Goal: Task Accomplishment & Management: Use online tool/utility

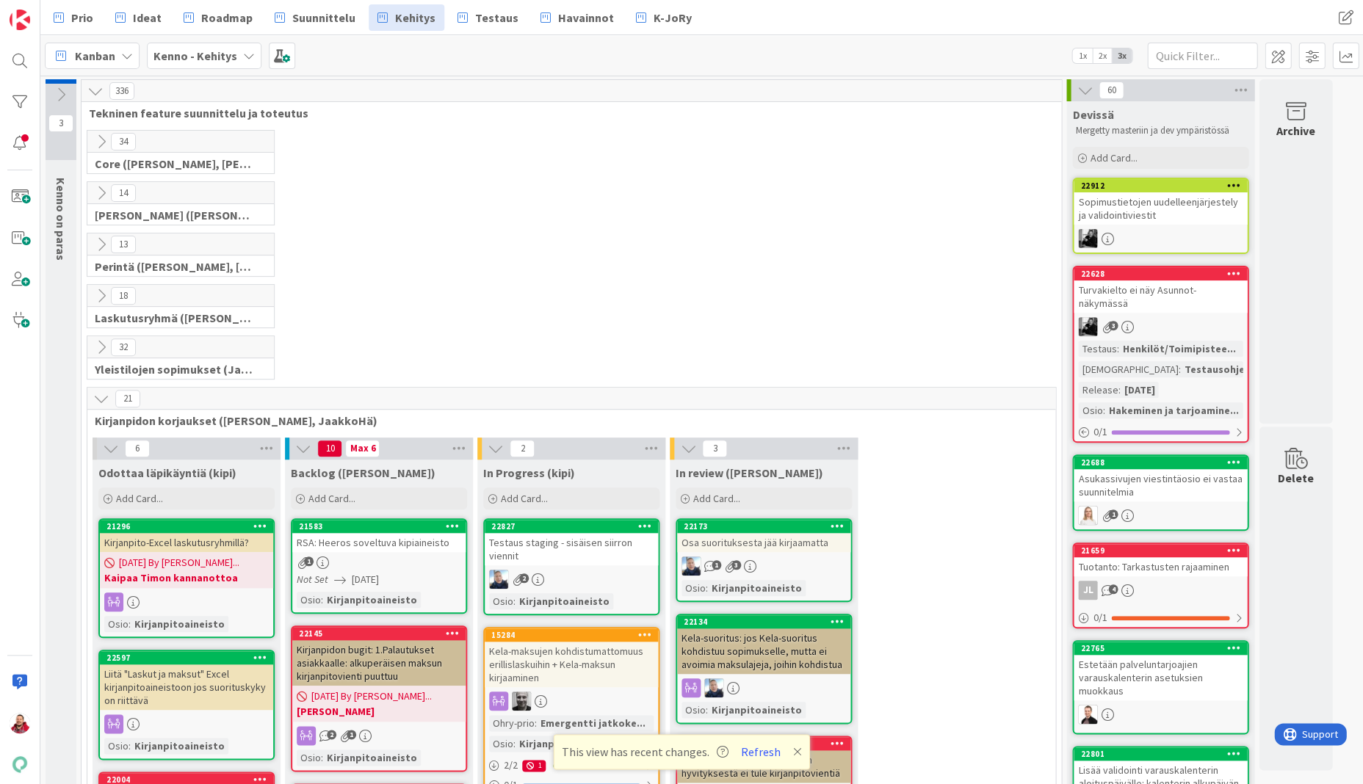
scroll to position [167, 0]
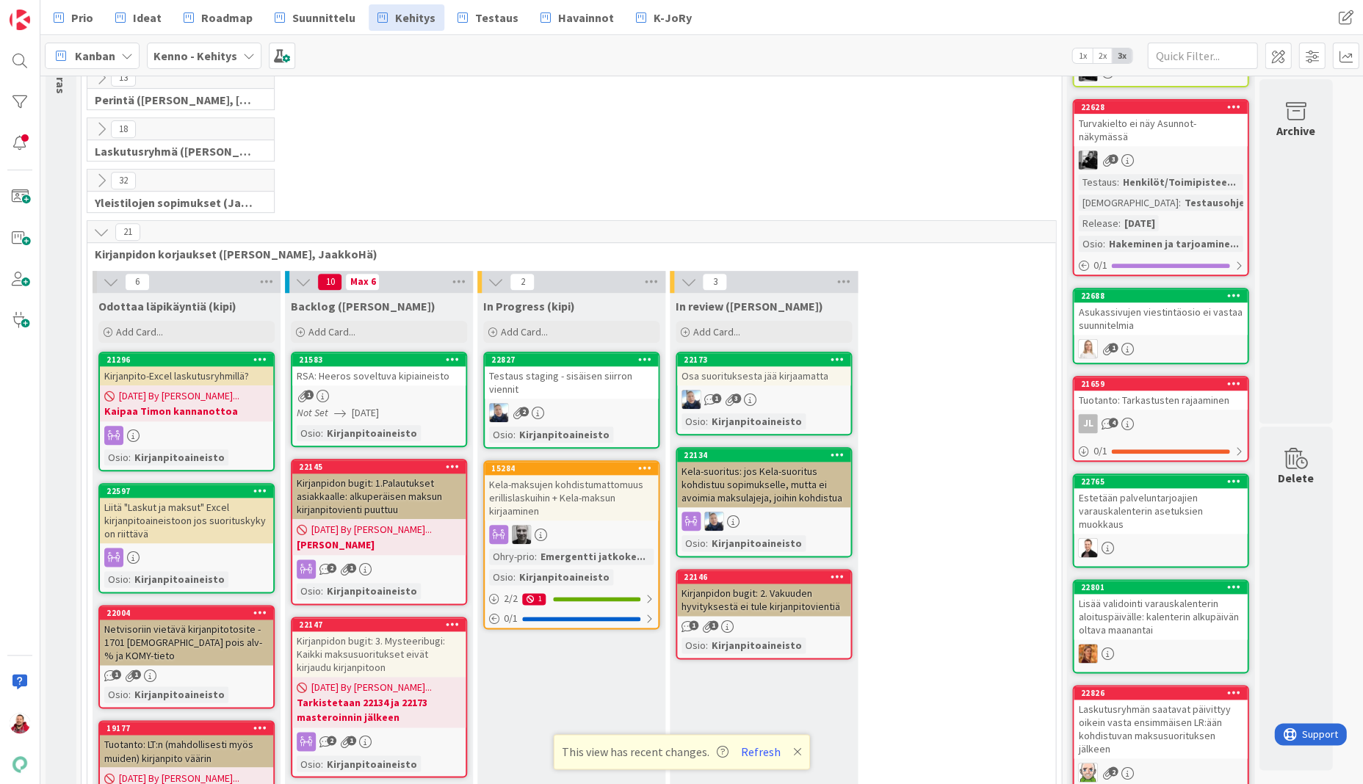
click at [93, 224] on icon at bounding box center [101, 232] width 16 height 16
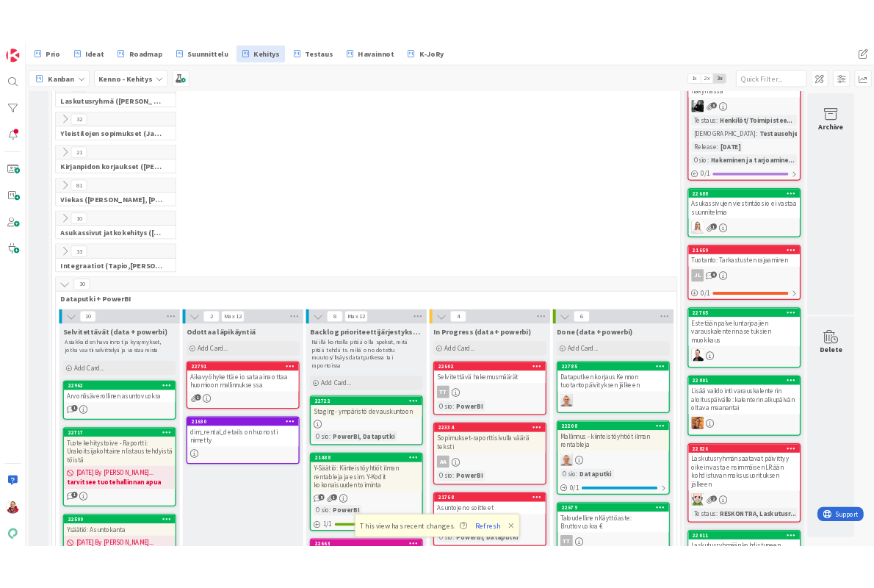
scroll to position [229, 0]
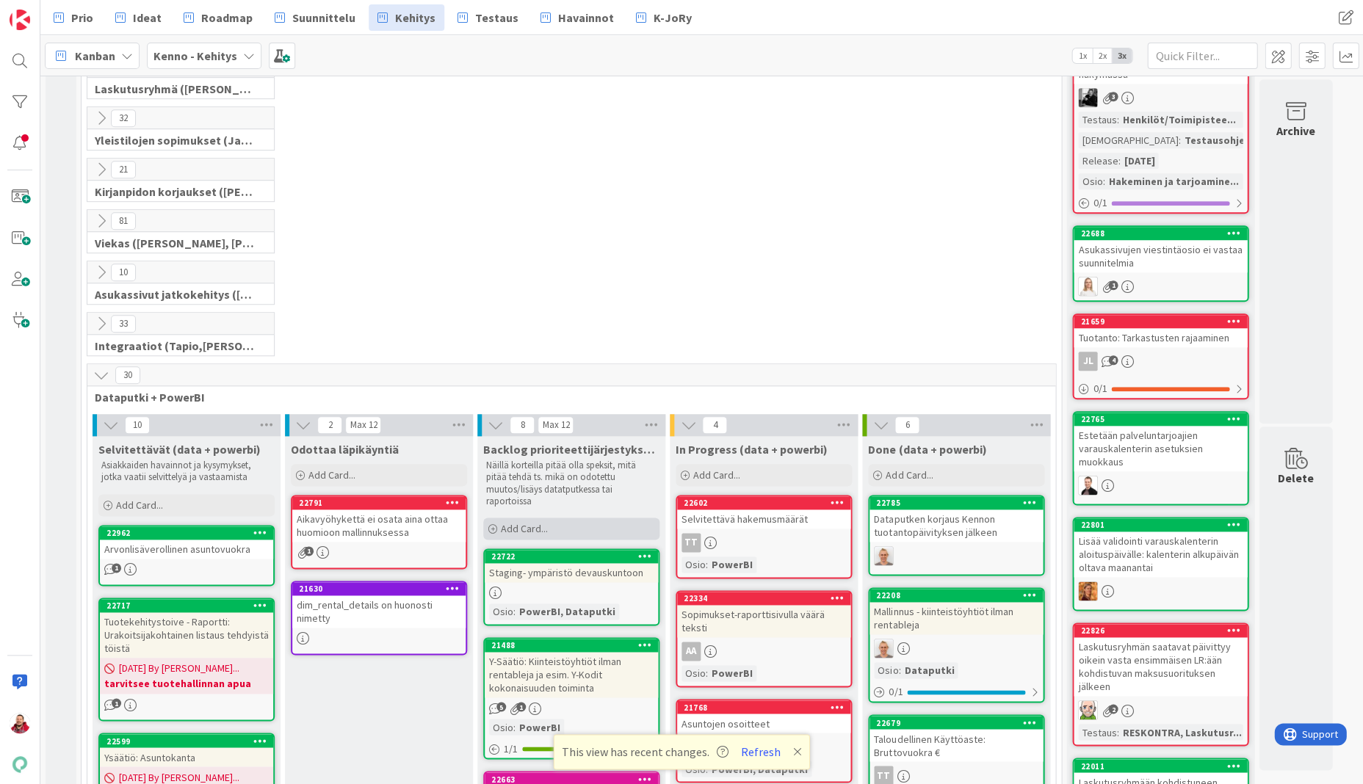
click at [524, 522] on span "Add Card..." at bounding box center [524, 528] width 47 height 13
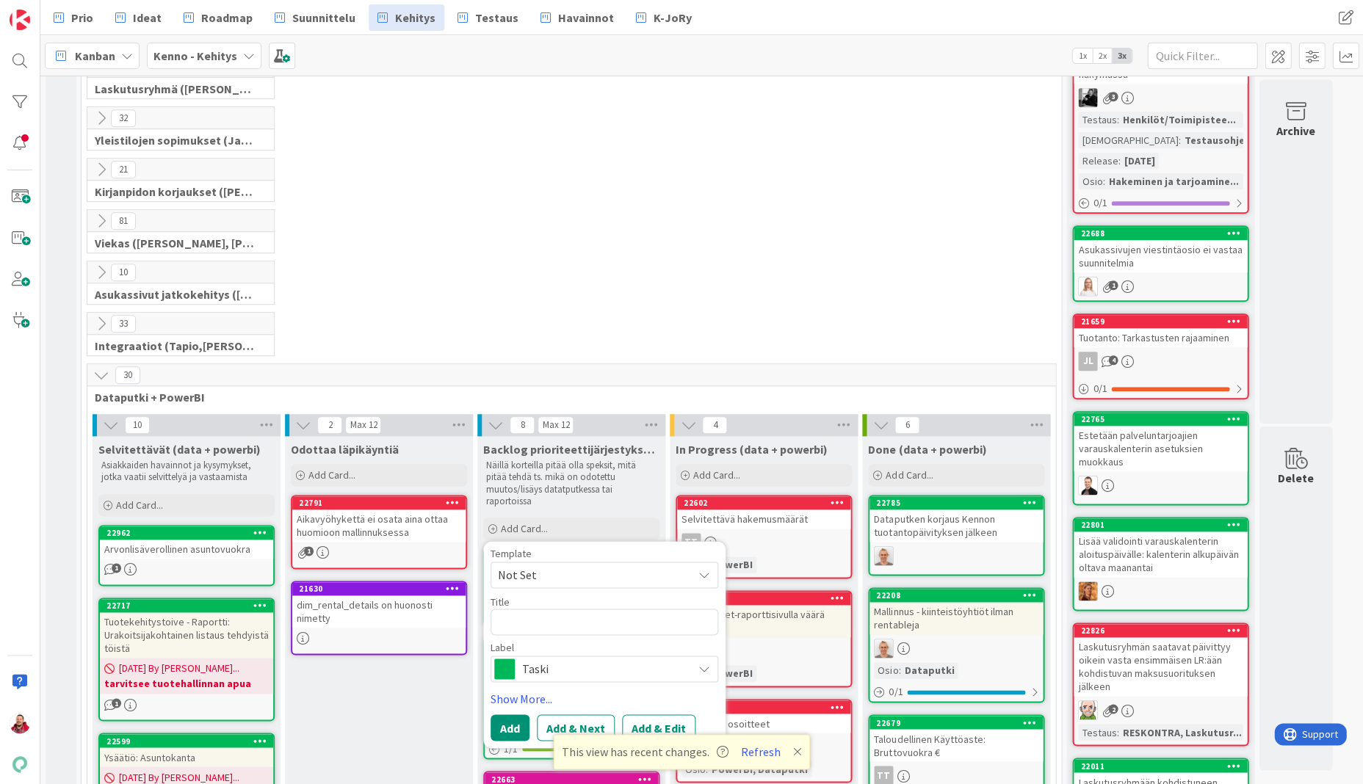
type textarea "x"
type textarea "S"
type textarea "x"
type textarea "Su"
type textarea "x"
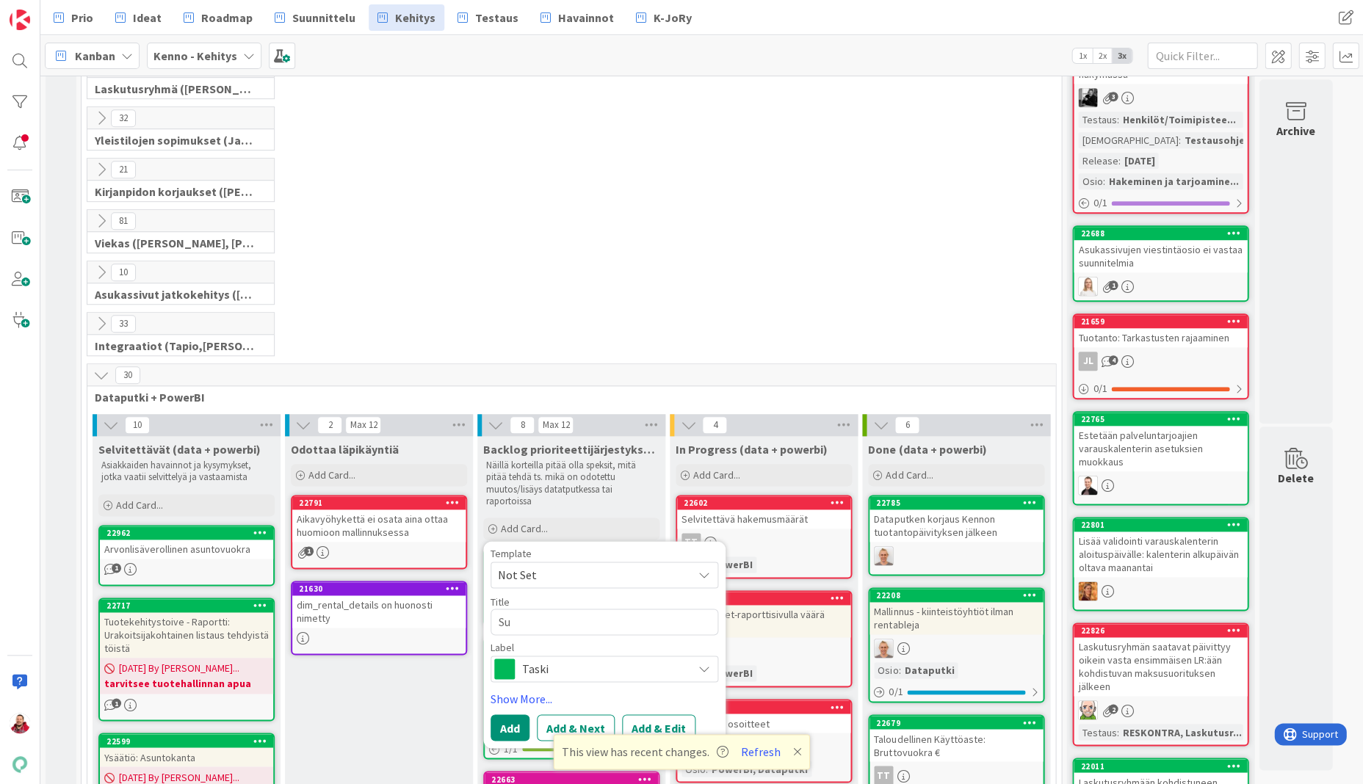
type textarea "Suo"
type textarea "x"
type textarea "Suod"
type textarea "x"
type textarea "Suoda"
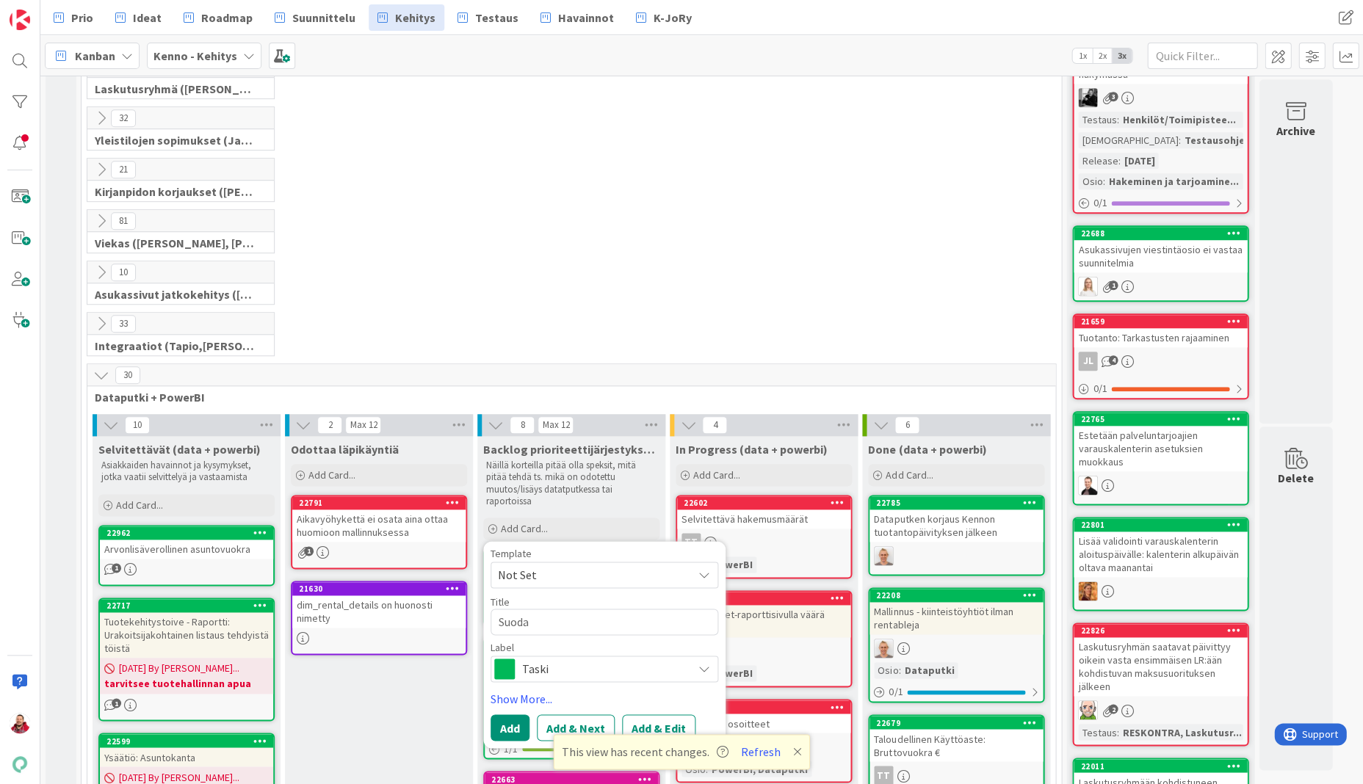
type textarea "x"
type textarea "Suodat"
type textarea "x"
type textarea "Suodati"
type textarea "x"
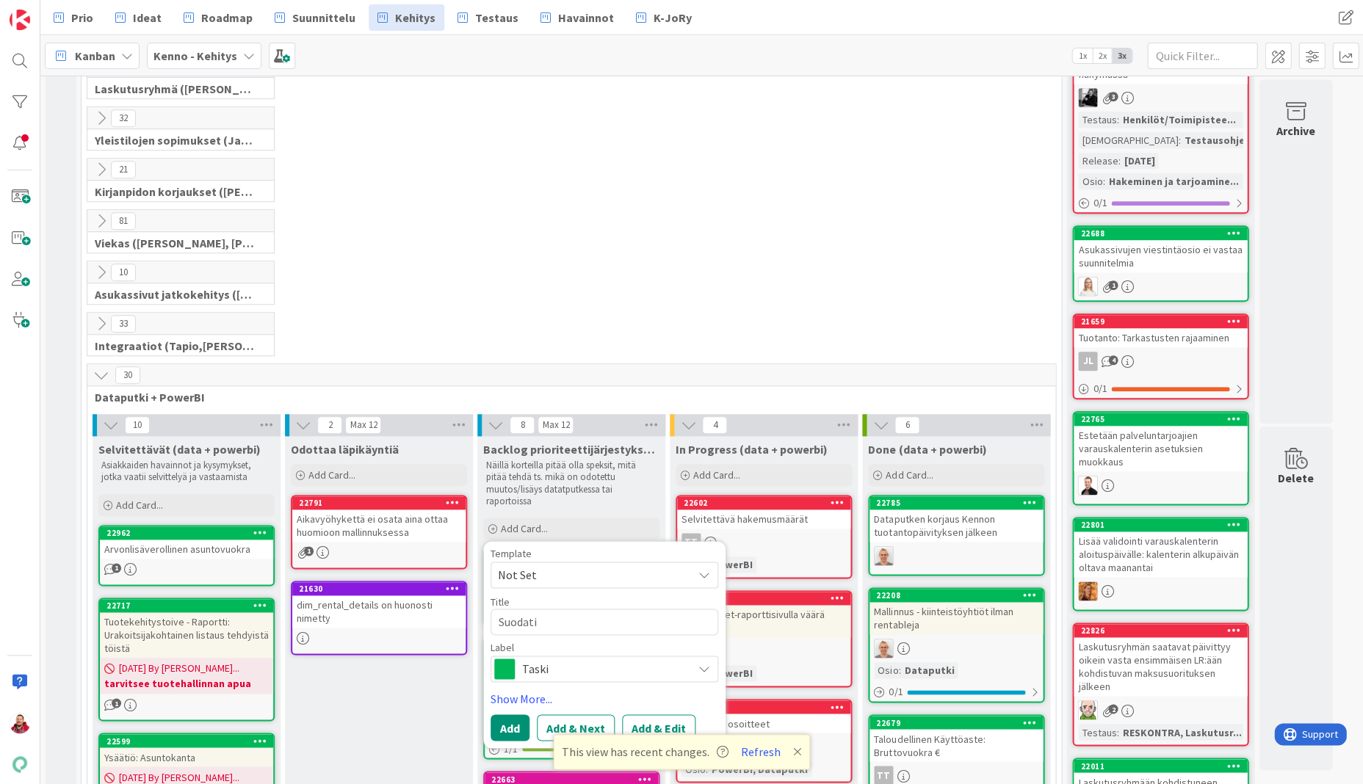
type textarea "Suodatin"
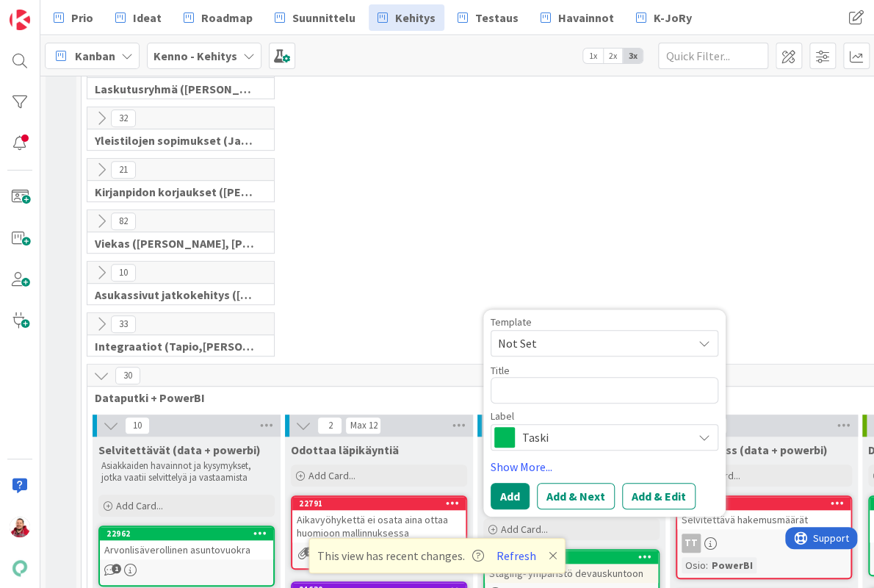
click at [523, 211] on div "82 [PERSON_NAME] ([PERSON_NAME], [PERSON_NAME], [PERSON_NAME], [PERSON_NAME], […" at bounding box center [571, 234] width 974 height 51
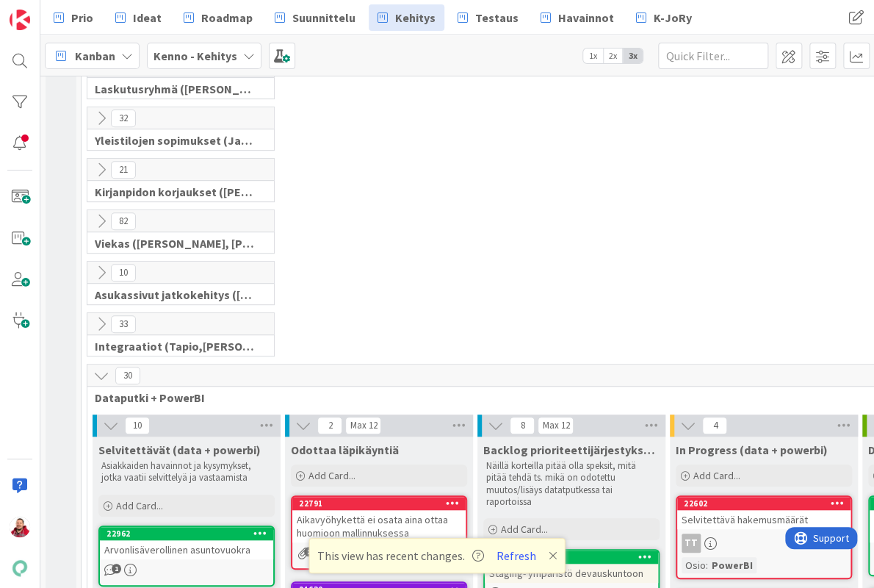
click at [458, 120] on div "32 Yleistilojen sopimukset (Jaakko, VilleP, TommiL, Simo)" at bounding box center [571, 131] width 974 height 51
click at [448, 158] on div "21 Kirjanpidon korjaukset ([PERSON_NAME], JaakkoHä)" at bounding box center [571, 183] width 974 height 51
click at [496, 553] on button "Refresh" at bounding box center [516, 555] width 50 height 19
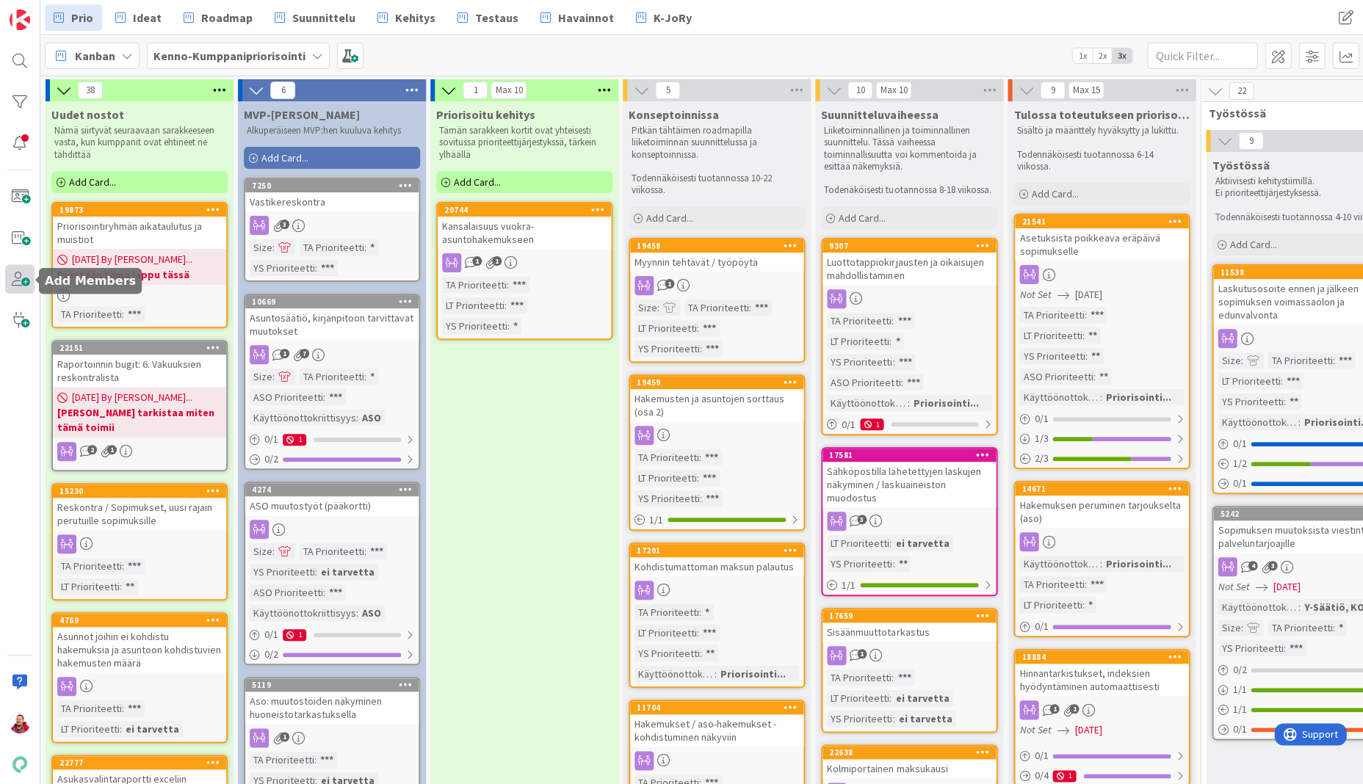
click at [23, 285] on span at bounding box center [19, 278] width 29 height 29
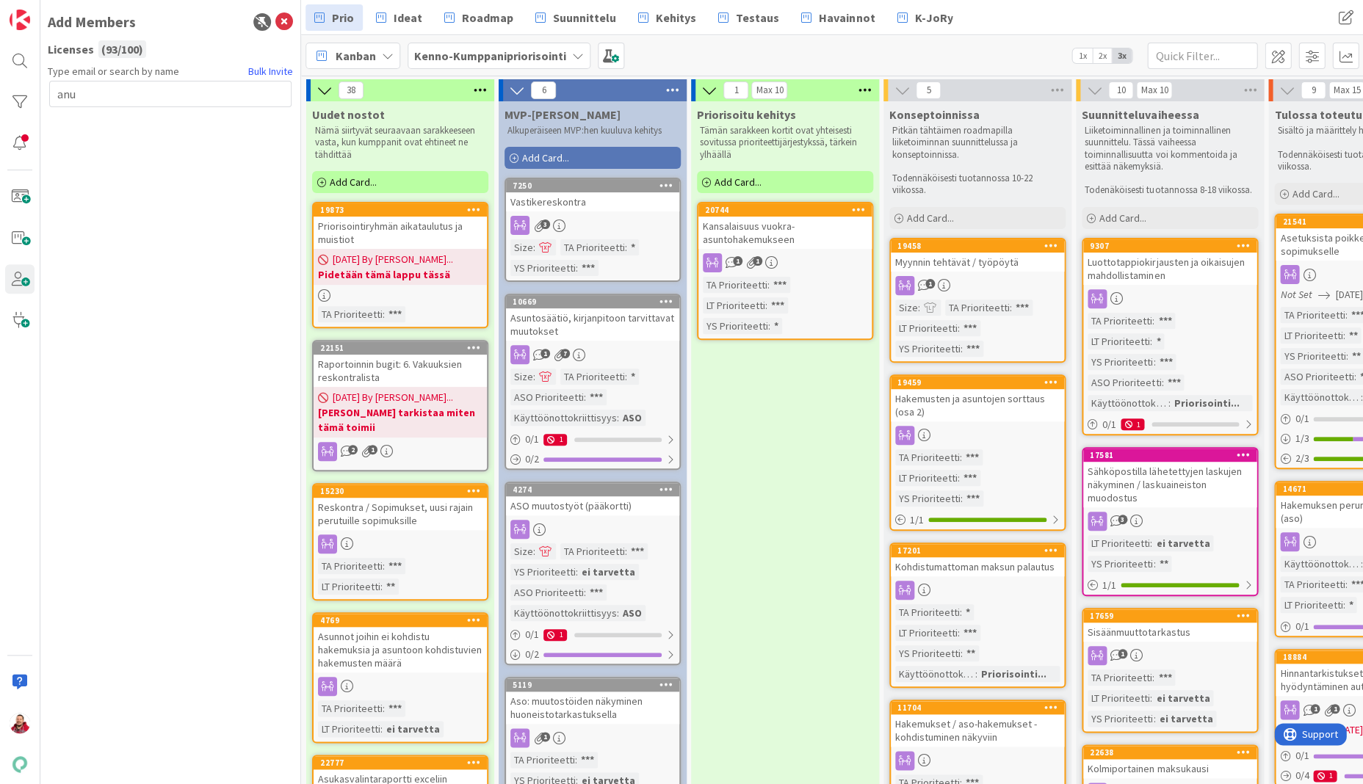
type input "anu"
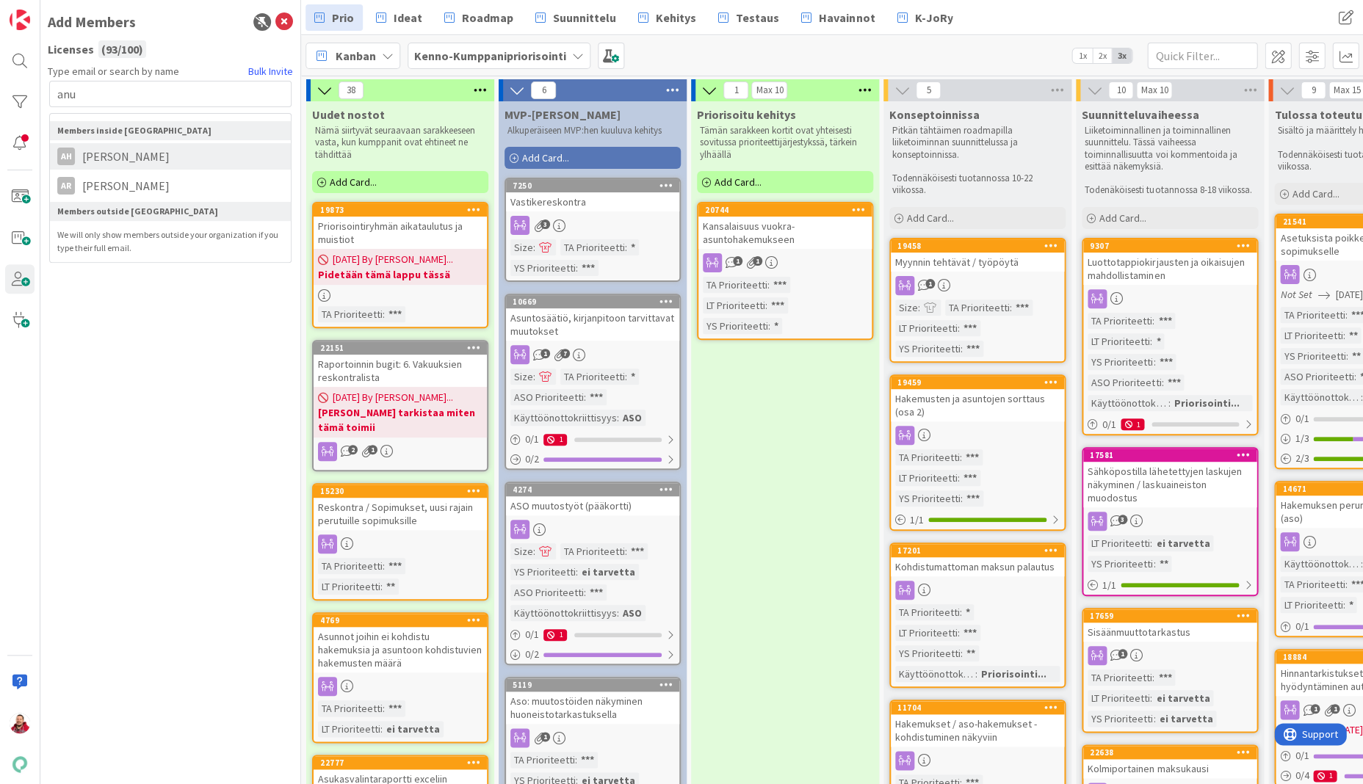
click at [162, 144] on li "AH Anu Hievanen" at bounding box center [170, 156] width 241 height 26
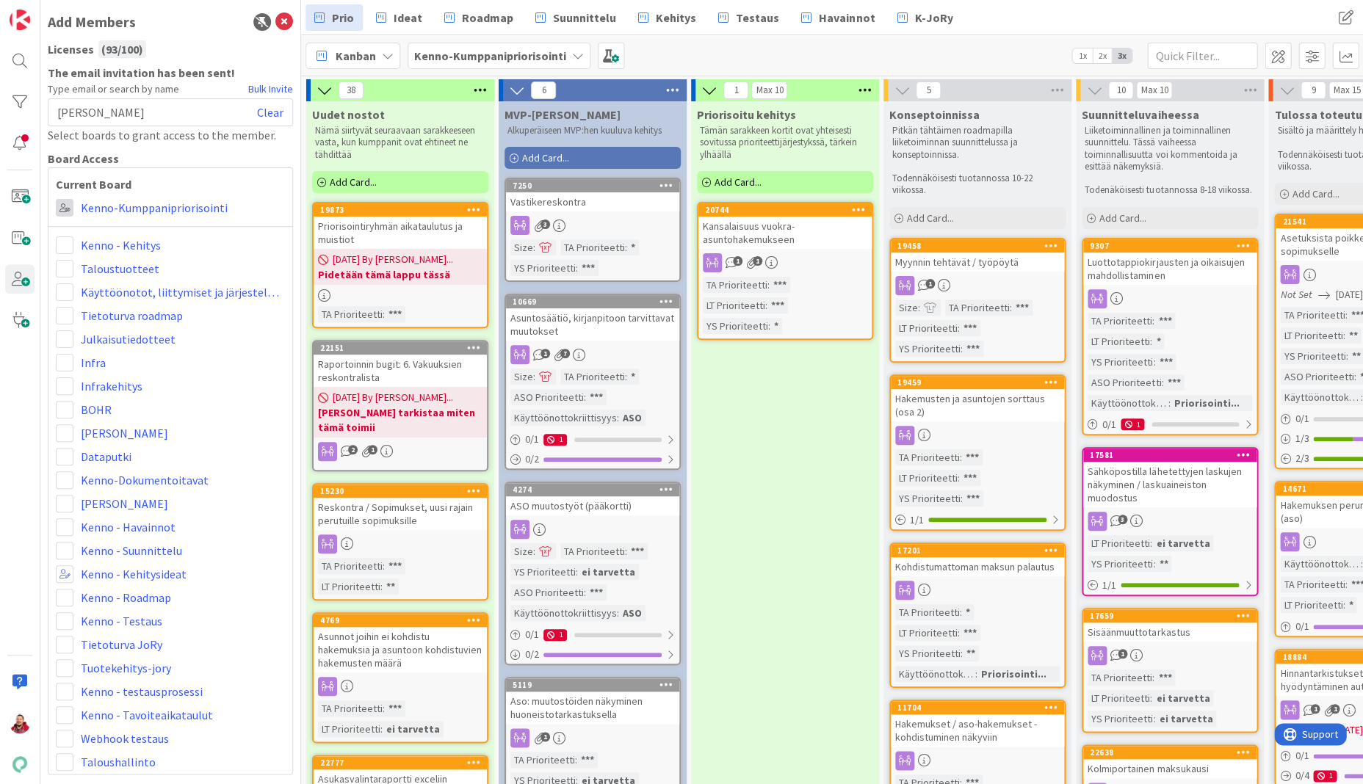
click at [65, 199] on span at bounding box center [65, 208] width 18 height 18
click at [286, 15] on icon at bounding box center [284, 22] width 18 height 18
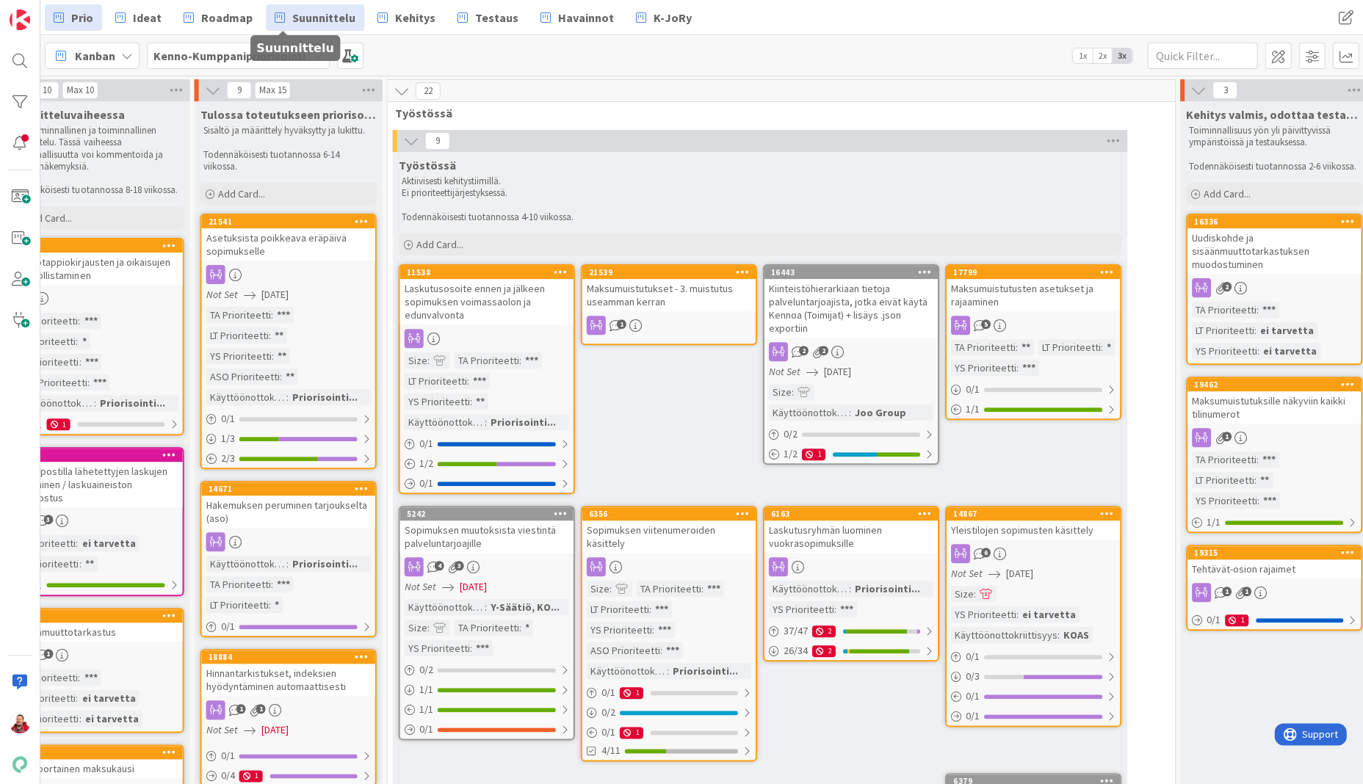
scroll to position [0, 840]
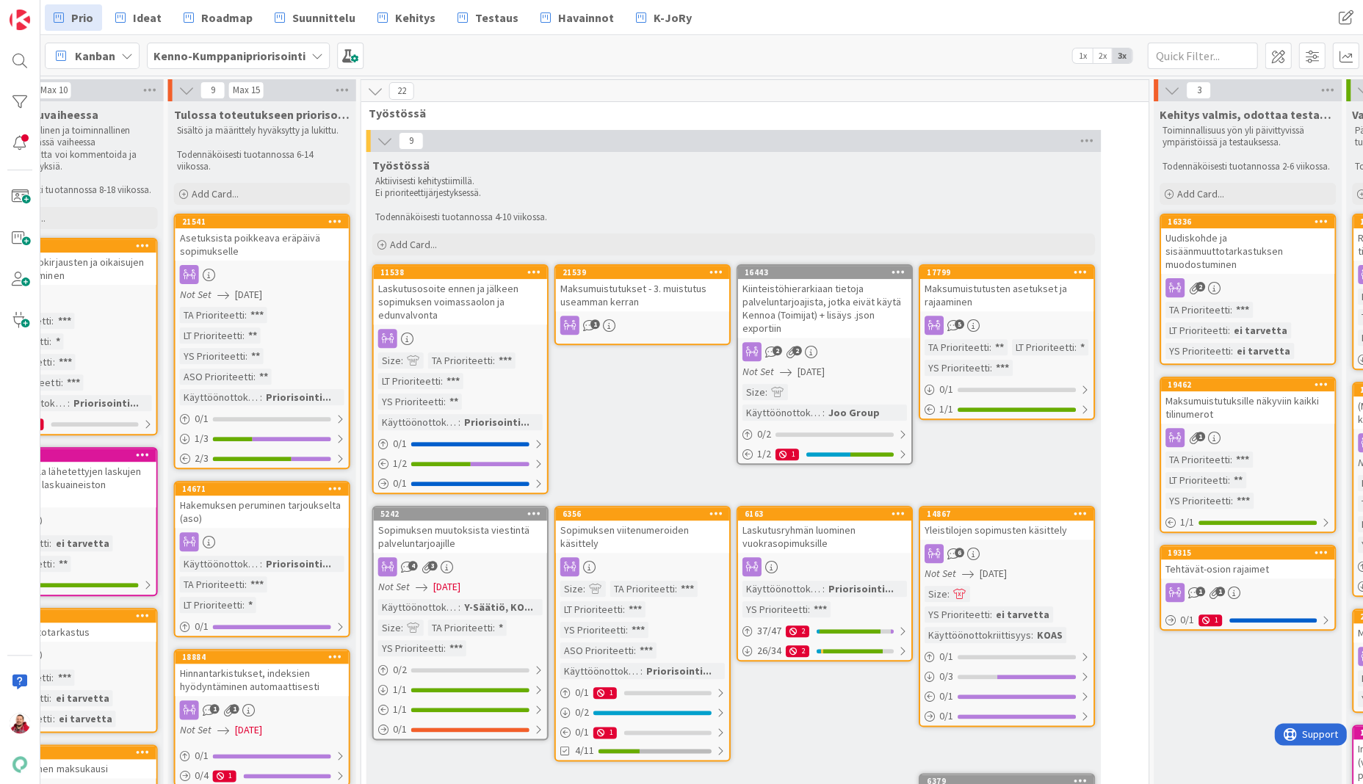
click at [383, 137] on icon at bounding box center [384, 141] width 16 height 16
